Goal: Task Accomplishment & Management: Use online tool/utility

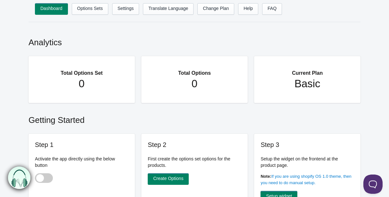
scroll to position [61, 0]
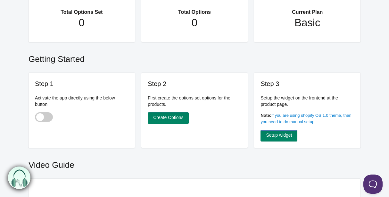
click at [40, 115] on span at bounding box center [44, 117] width 18 height 10
click at [36, 117] on input "checkbox" at bounding box center [35, 117] width 1 height 1
checkbox input "true"
click at [183, 118] on link "Create Options" at bounding box center [168, 118] width 41 height 12
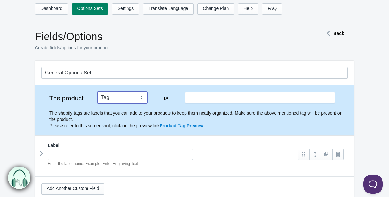
click at [142, 96] on select "Tag Vendor Type URL Handle All Products" at bounding box center [122, 98] width 50 height 12
click at [153, 94] on div "The product Tag Vendor Type URL Handle All Products is The shopify tags are lab…" at bounding box center [194, 110] width 306 height 37
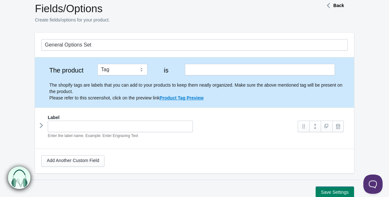
scroll to position [61, 0]
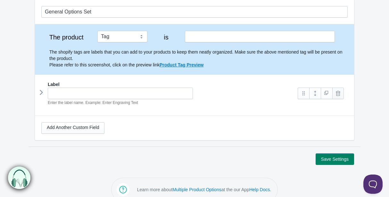
click at [335, 94] on link at bounding box center [338, 93] width 12 height 12
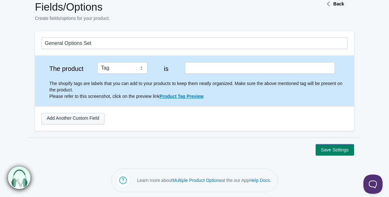
click at [81, 113] on link "Add Another Custom Field" at bounding box center [72, 119] width 63 height 12
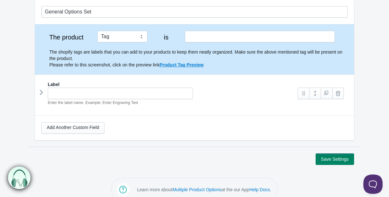
click at [53, 82] on label "Label" at bounding box center [54, 84] width 12 height 6
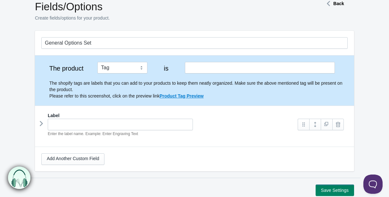
scroll to position [0, 0]
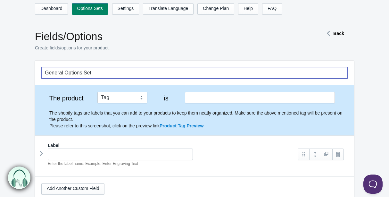
click at [123, 72] on input "General Options Set" at bounding box center [194, 73] width 306 height 12
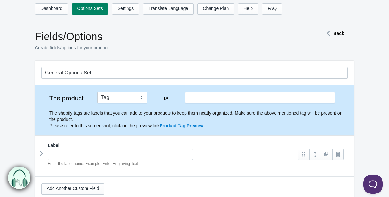
click at [129, 58] on div "Fields/Options Create fields/options for your product." at bounding box center [168, 44] width 266 height 29
click at [119, 10] on link "Settings" at bounding box center [125, 9] width 27 height 12
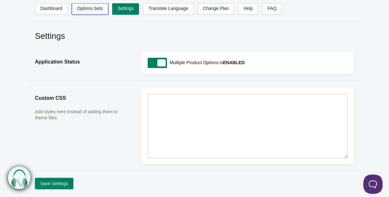
click at [95, 13] on link "Options Sets" at bounding box center [90, 9] width 37 height 12
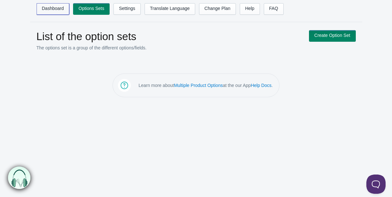
click at [60, 12] on link "Dashboard" at bounding box center [53, 9] width 33 height 12
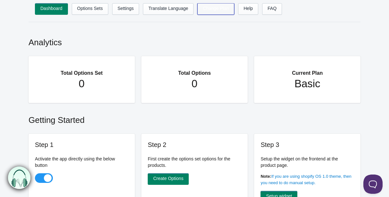
click at [207, 12] on link "Change Plan" at bounding box center [215, 9] width 37 height 12
